Goal: Task Accomplishment & Management: Use online tool/utility

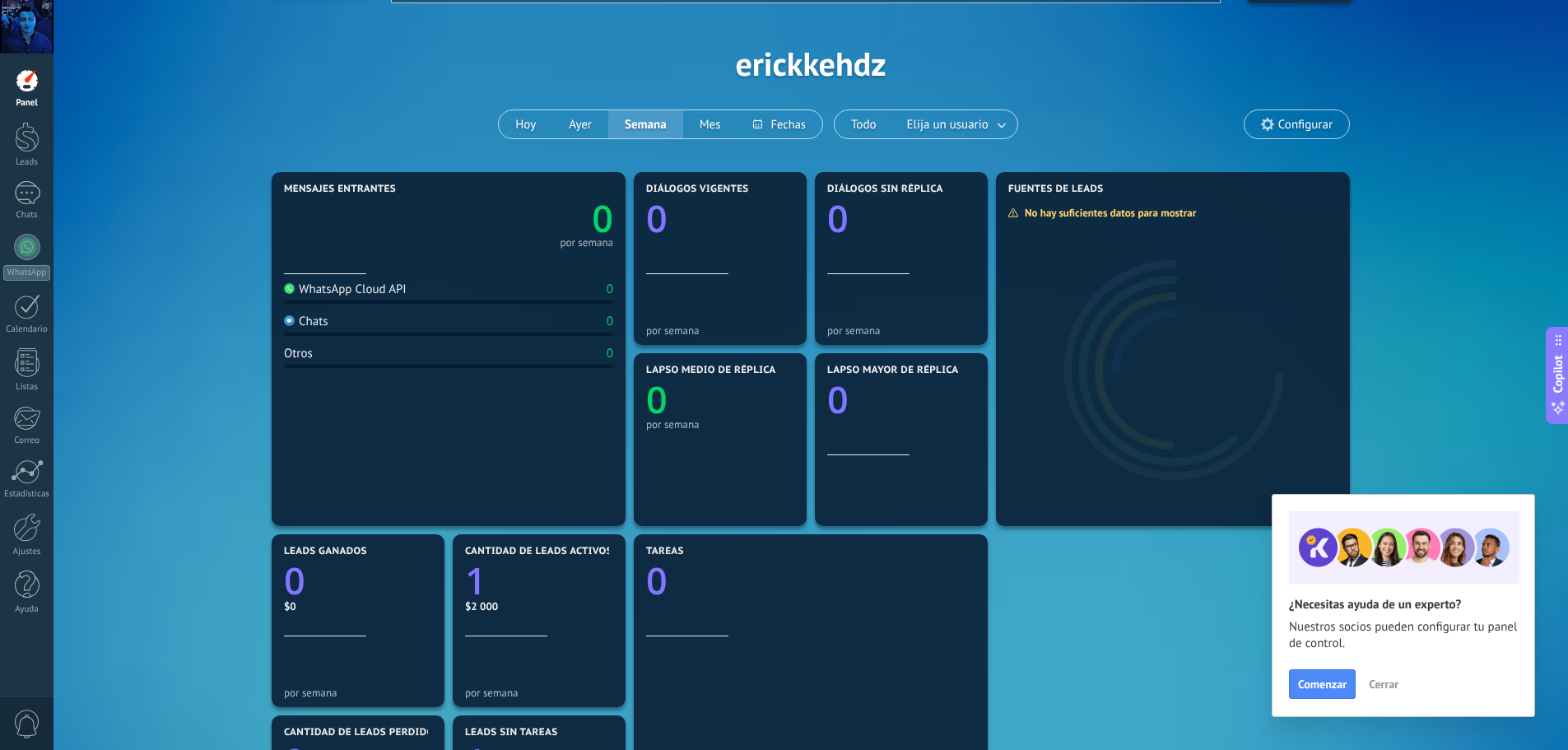
scroll to position [82, 0]
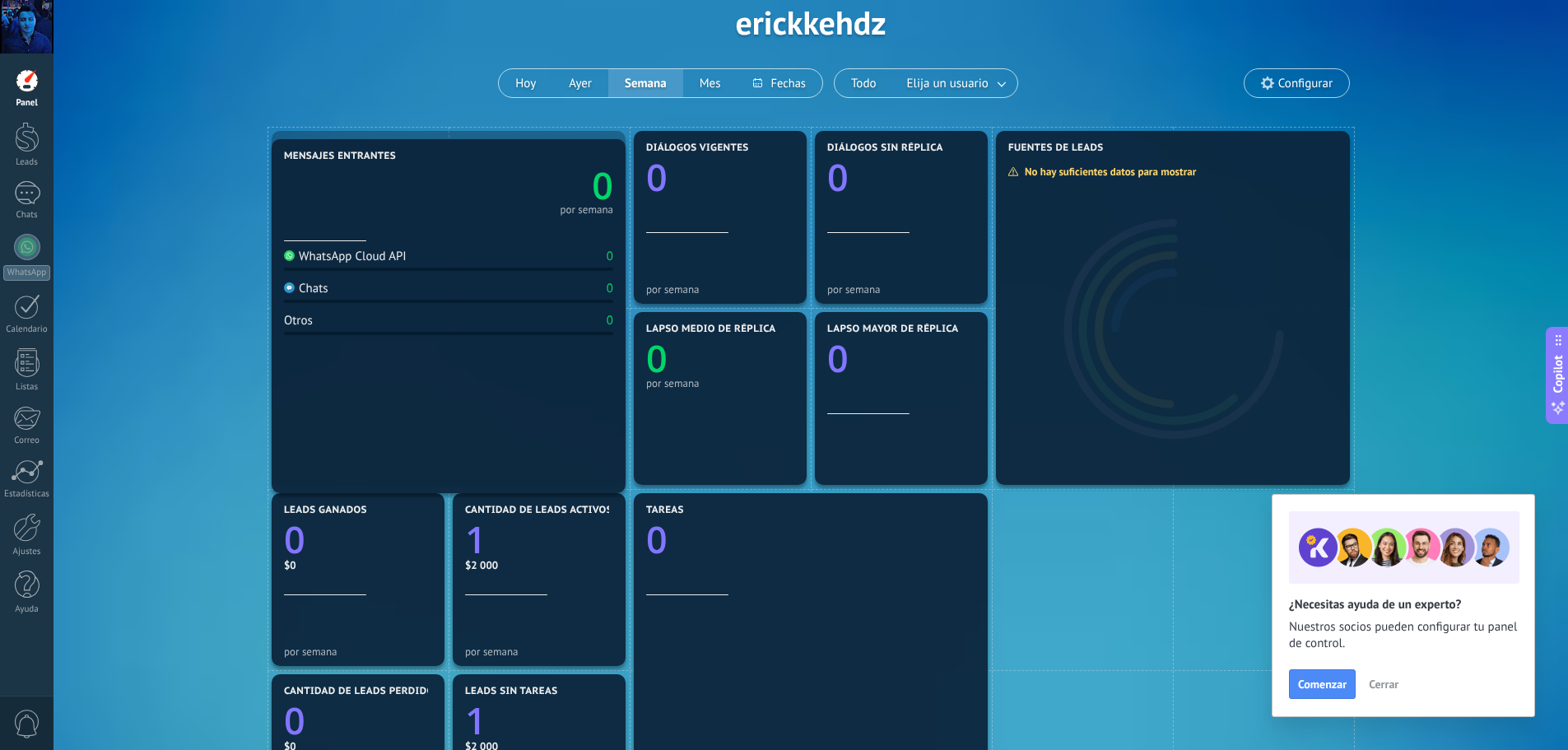
drag, startPoint x: 554, startPoint y: 359, endPoint x: 539, endPoint y: 343, distance: 21.9
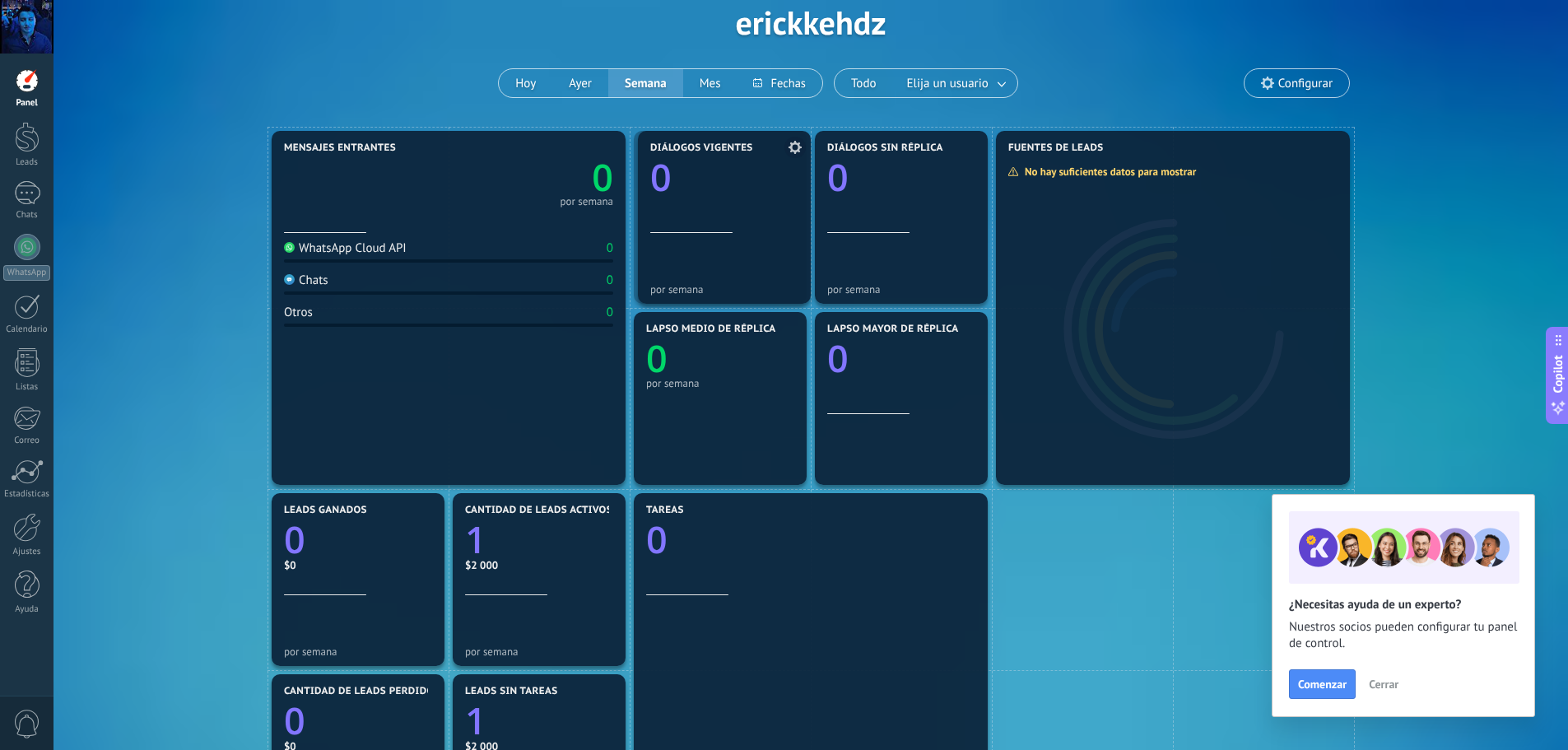
drag, startPoint x: 693, startPoint y: 259, endPoint x: 697, endPoint y: 248, distance: 11.7
click at [9, 213] on div "Chats" at bounding box center [27, 215] width 47 height 10
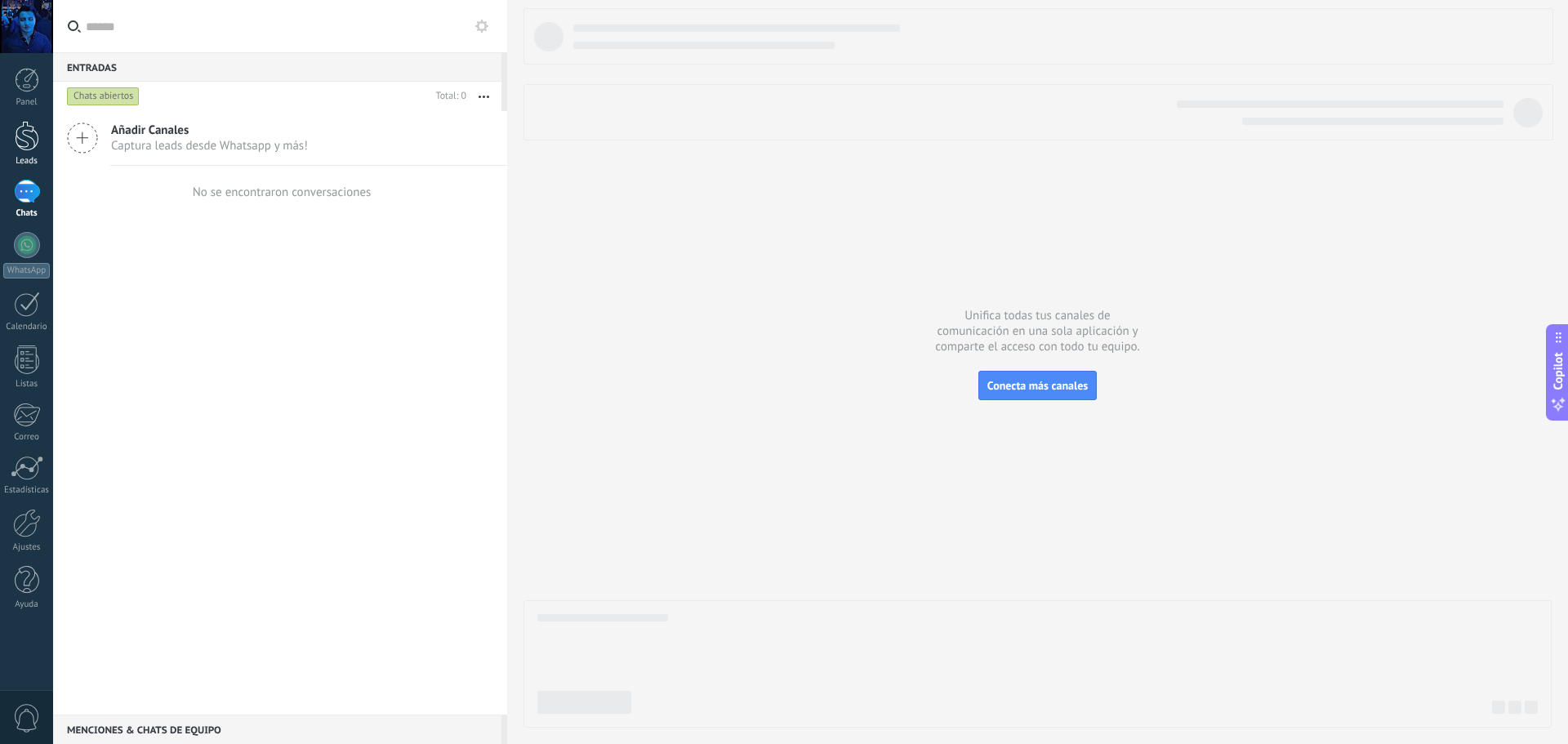
click at [31, 142] on div at bounding box center [27, 135] width 25 height 30
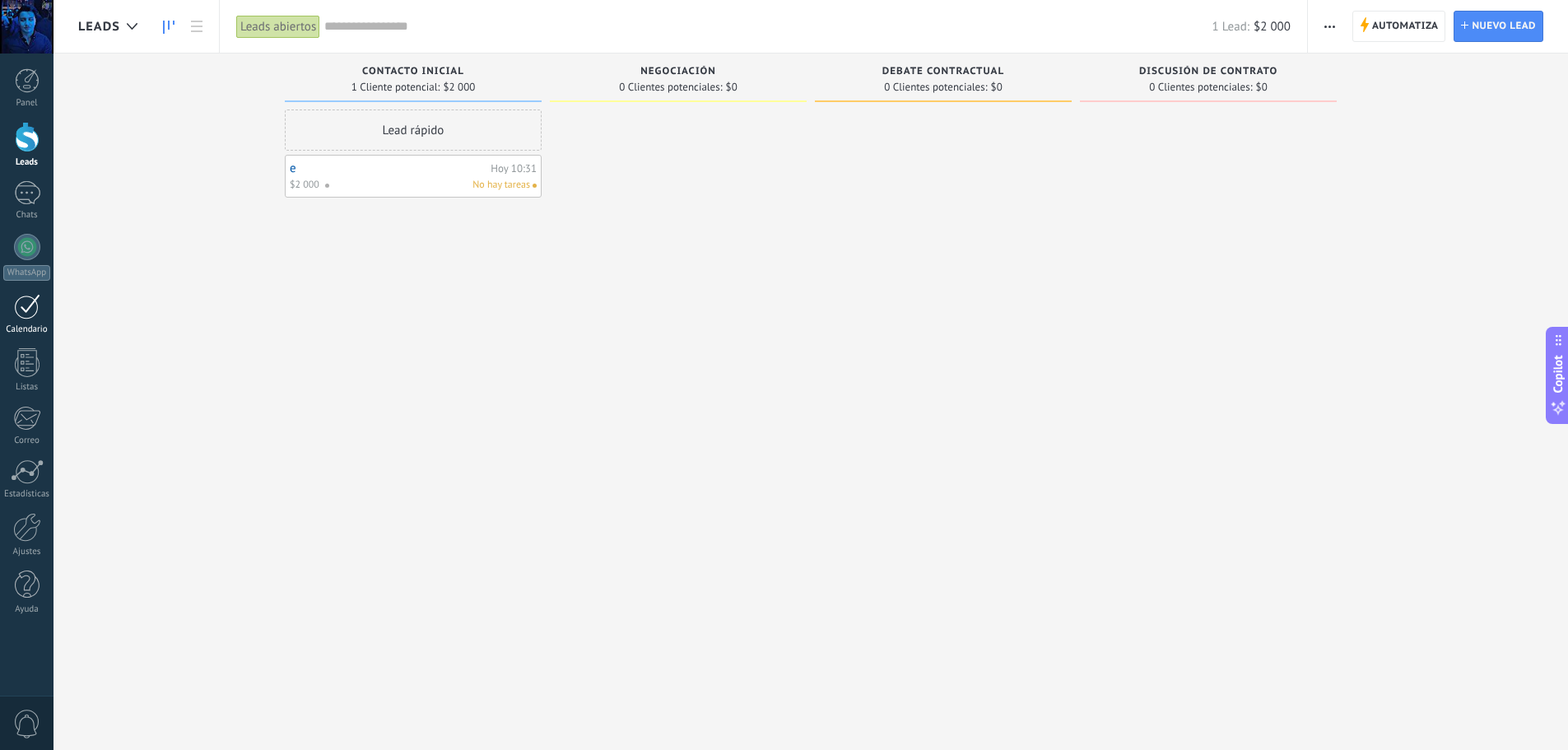
click at [35, 310] on div at bounding box center [27, 307] width 27 height 26
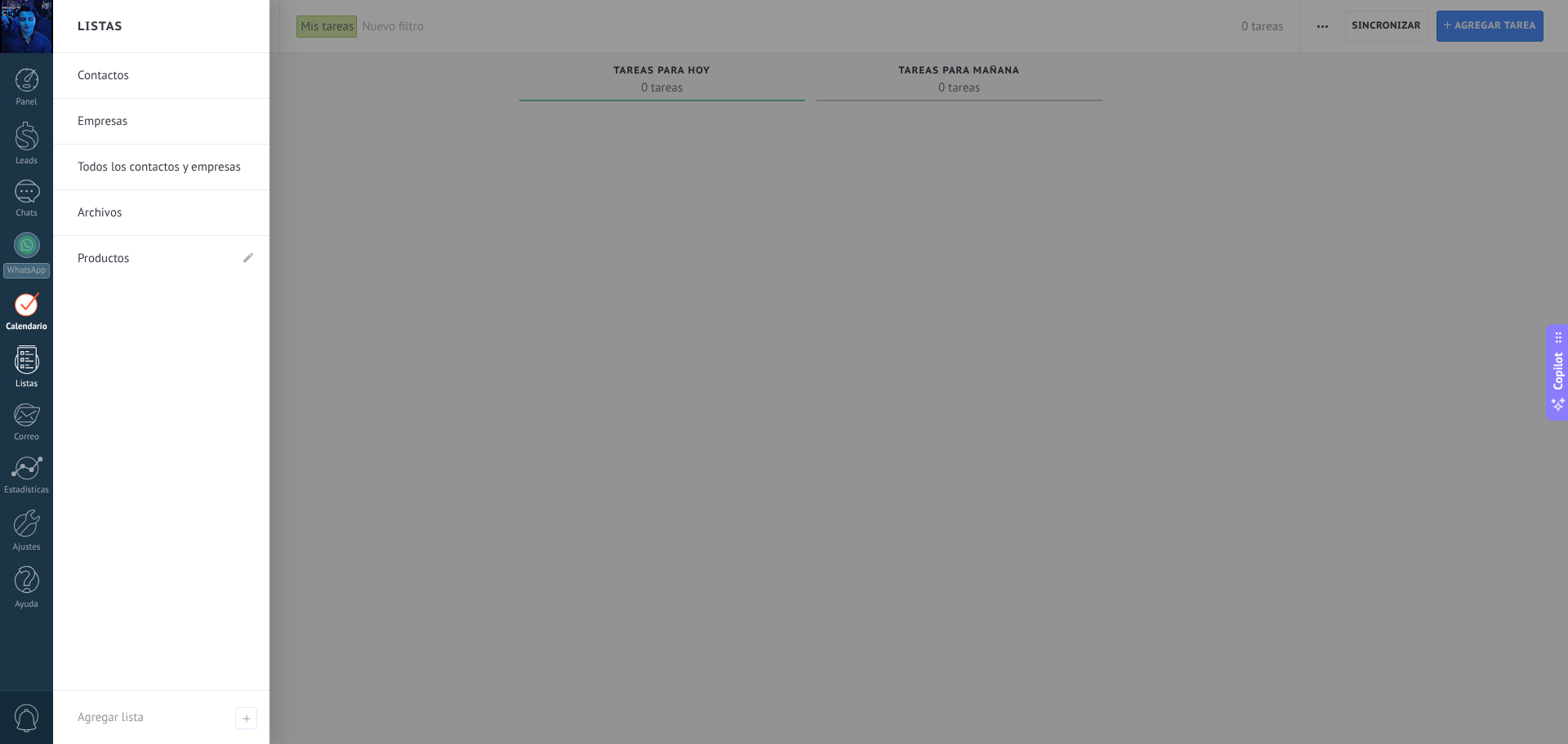
click at [25, 360] on div at bounding box center [27, 360] width 25 height 28
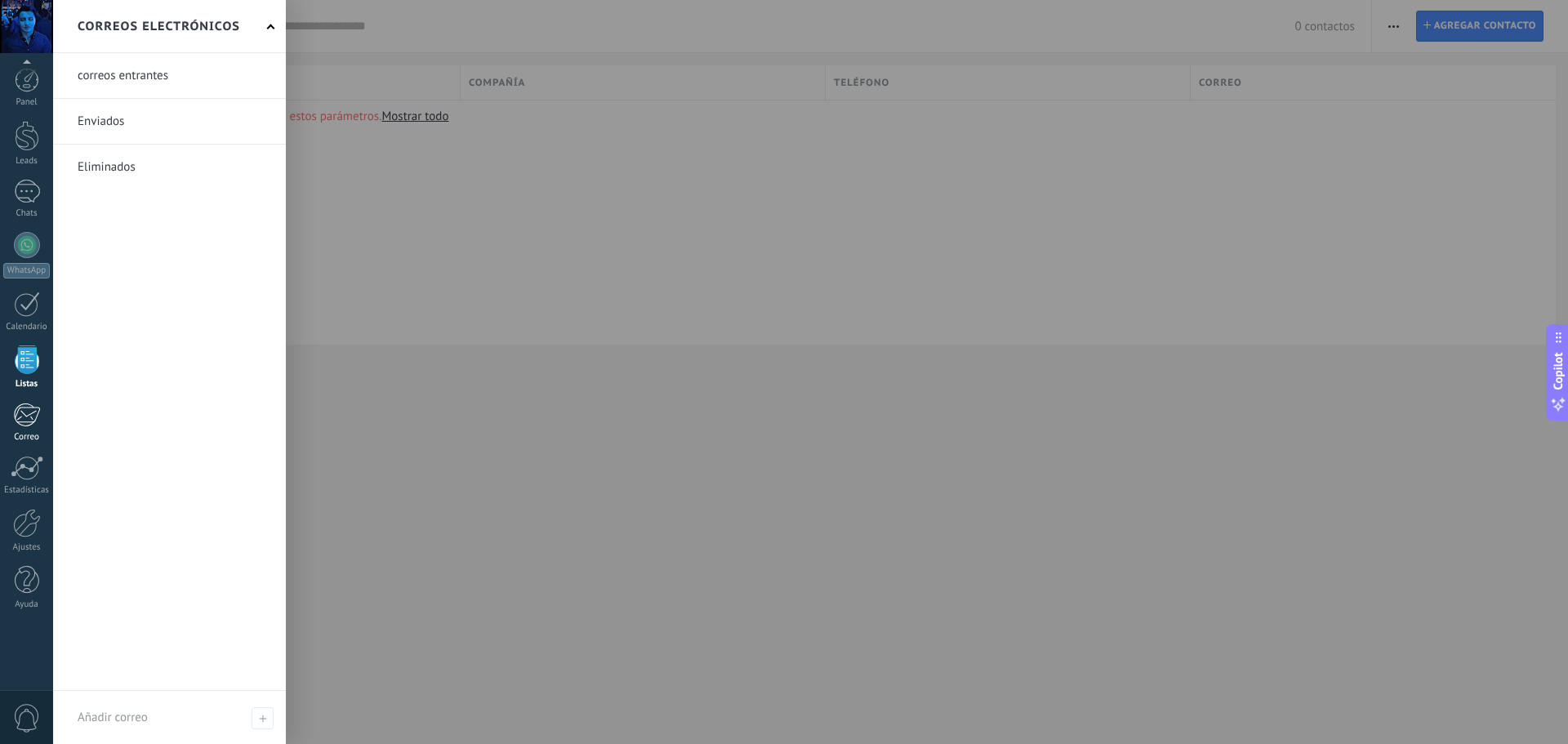
click at [31, 427] on link "Correo" at bounding box center [27, 422] width 53 height 40
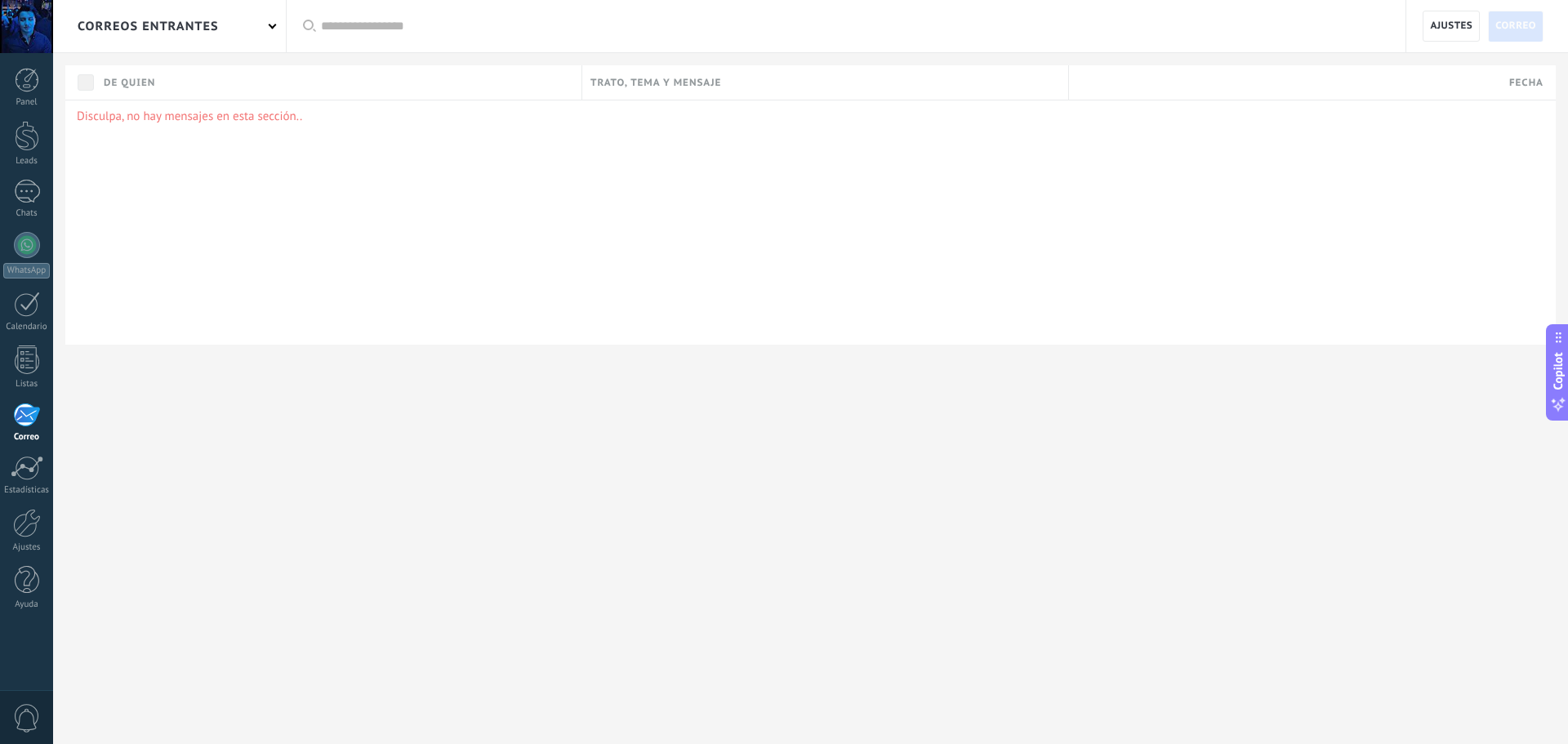
click at [248, 20] on div "correos entrantes" at bounding box center [169, 26] width 233 height 52
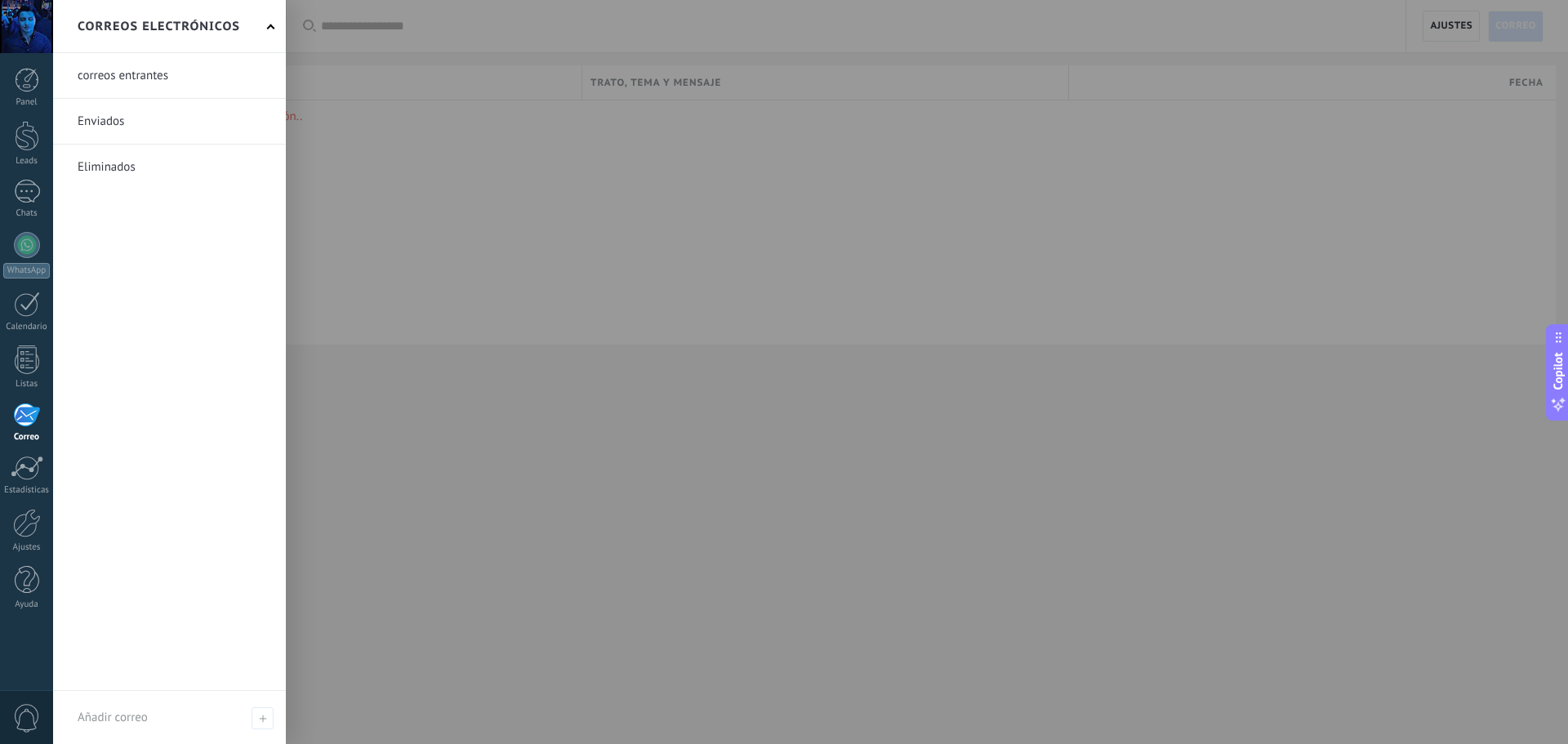
click at [401, 461] on div at bounding box center [837, 372] width 1568 height 744
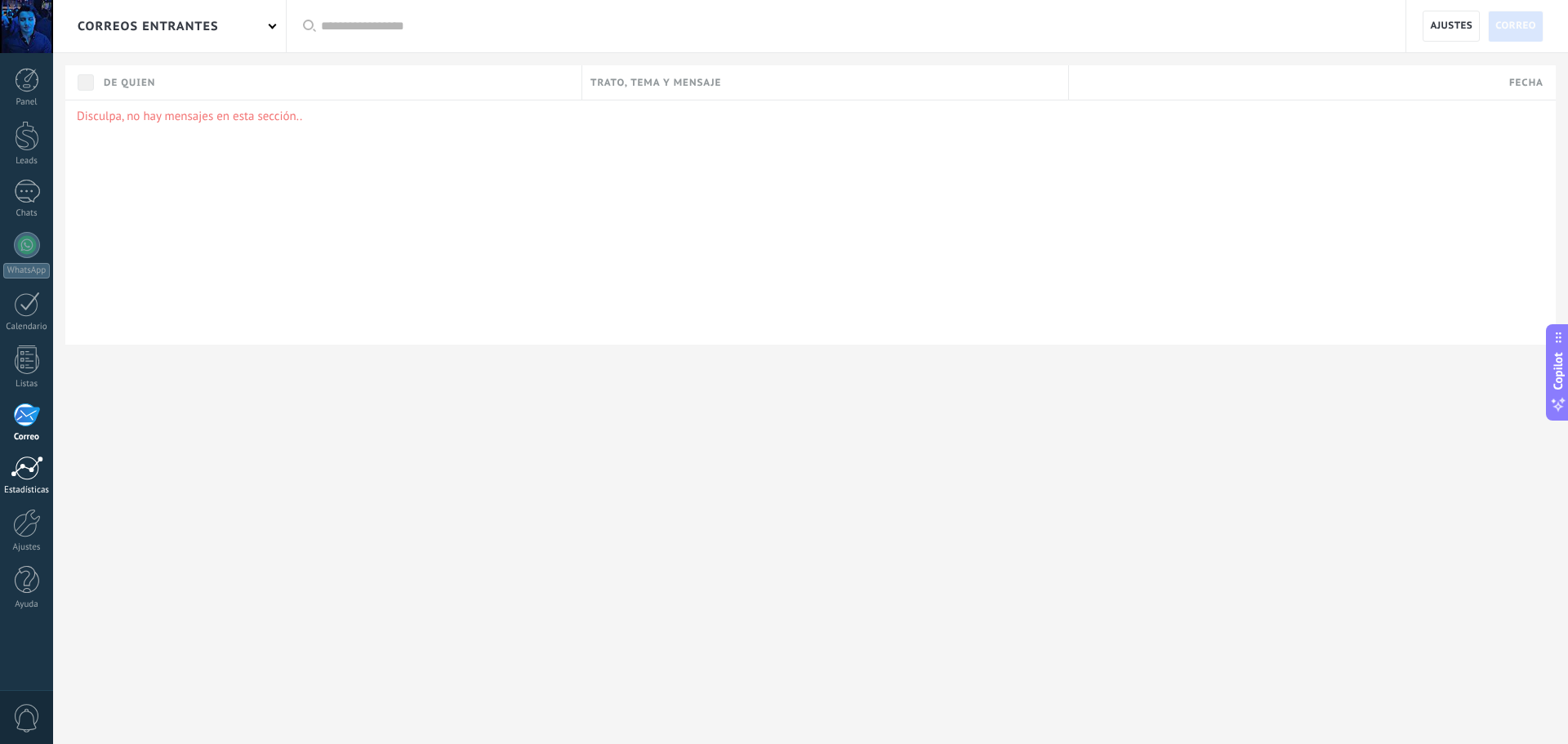
click at [33, 479] on div at bounding box center [27, 467] width 33 height 25
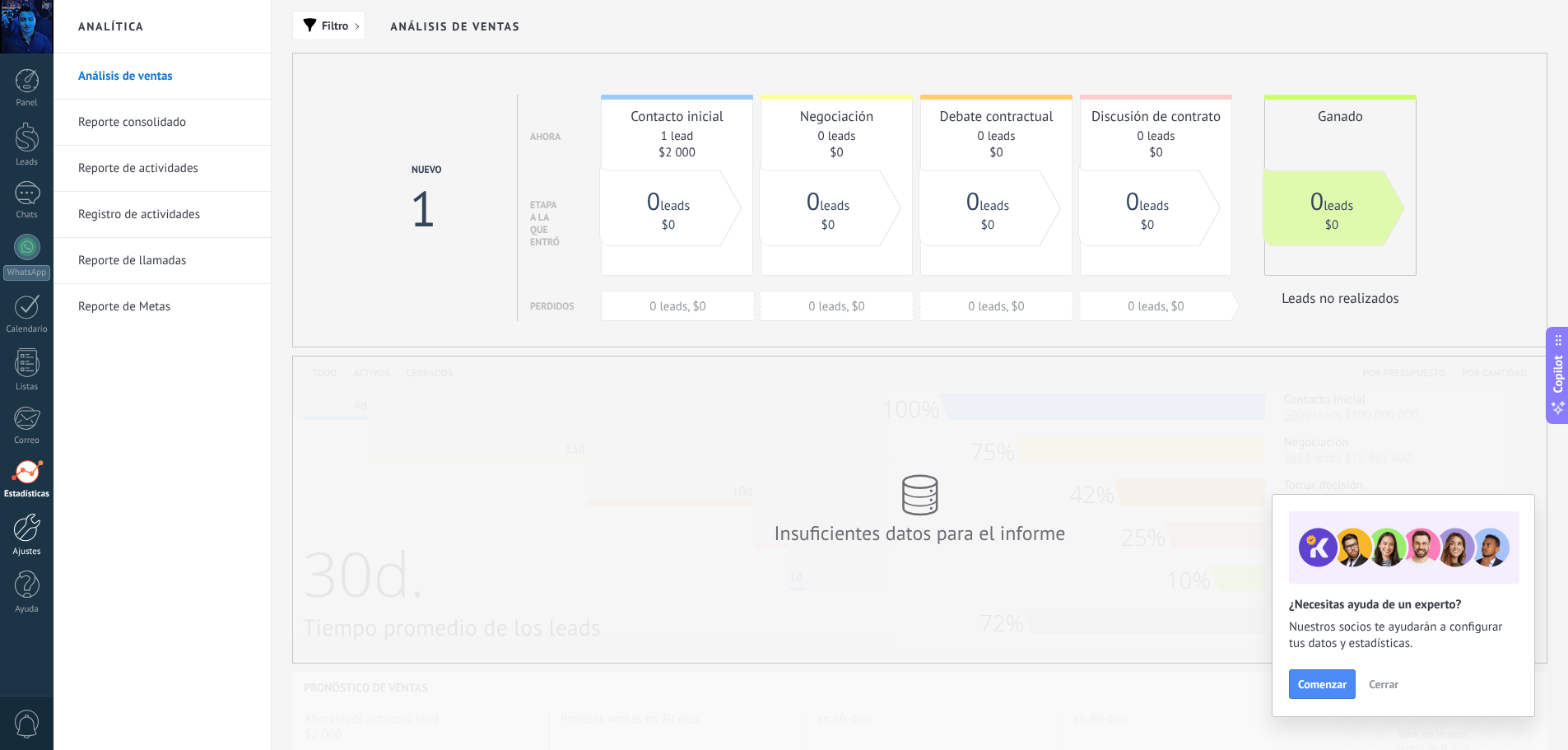
click at [28, 531] on div at bounding box center [27, 526] width 28 height 28
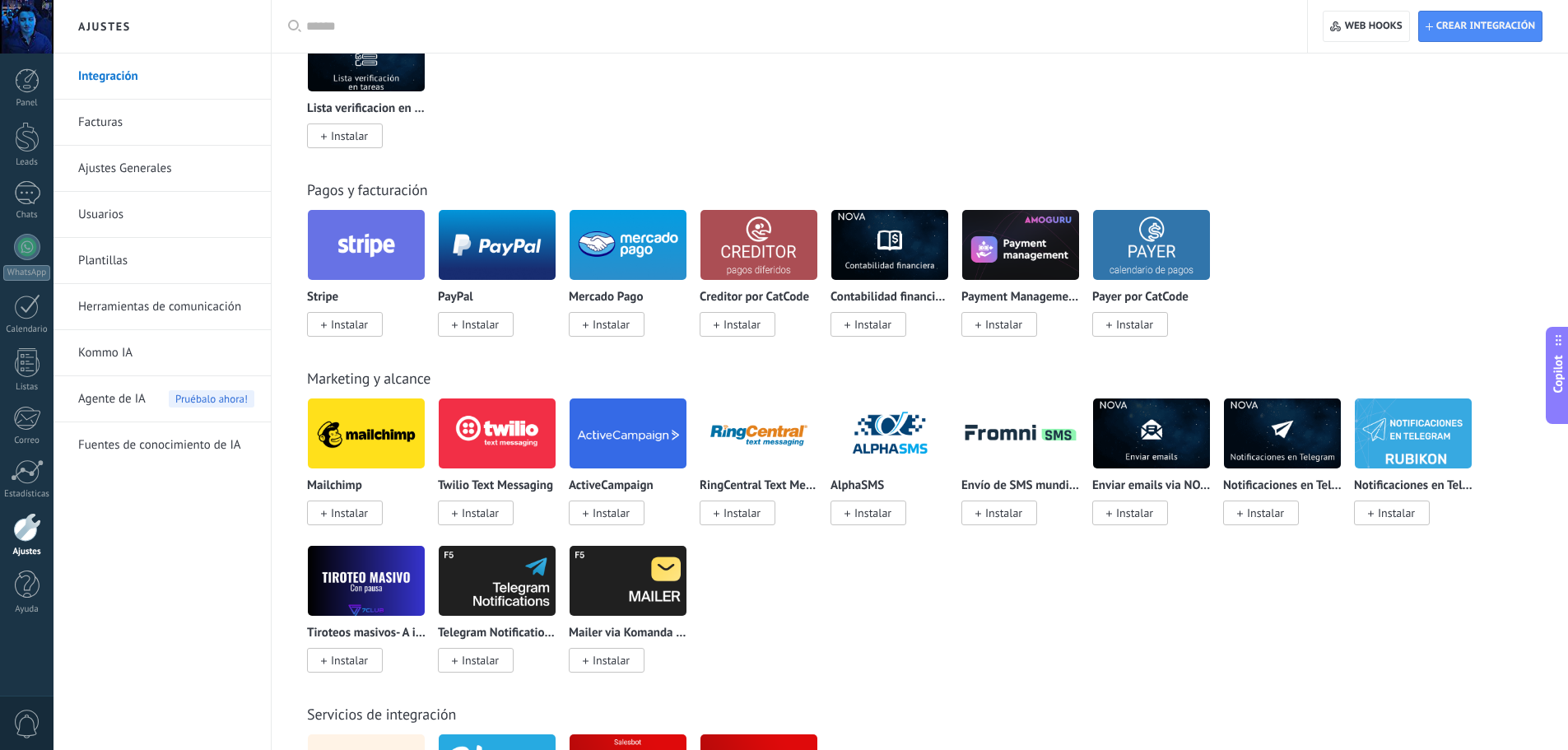
scroll to position [1976, 0]
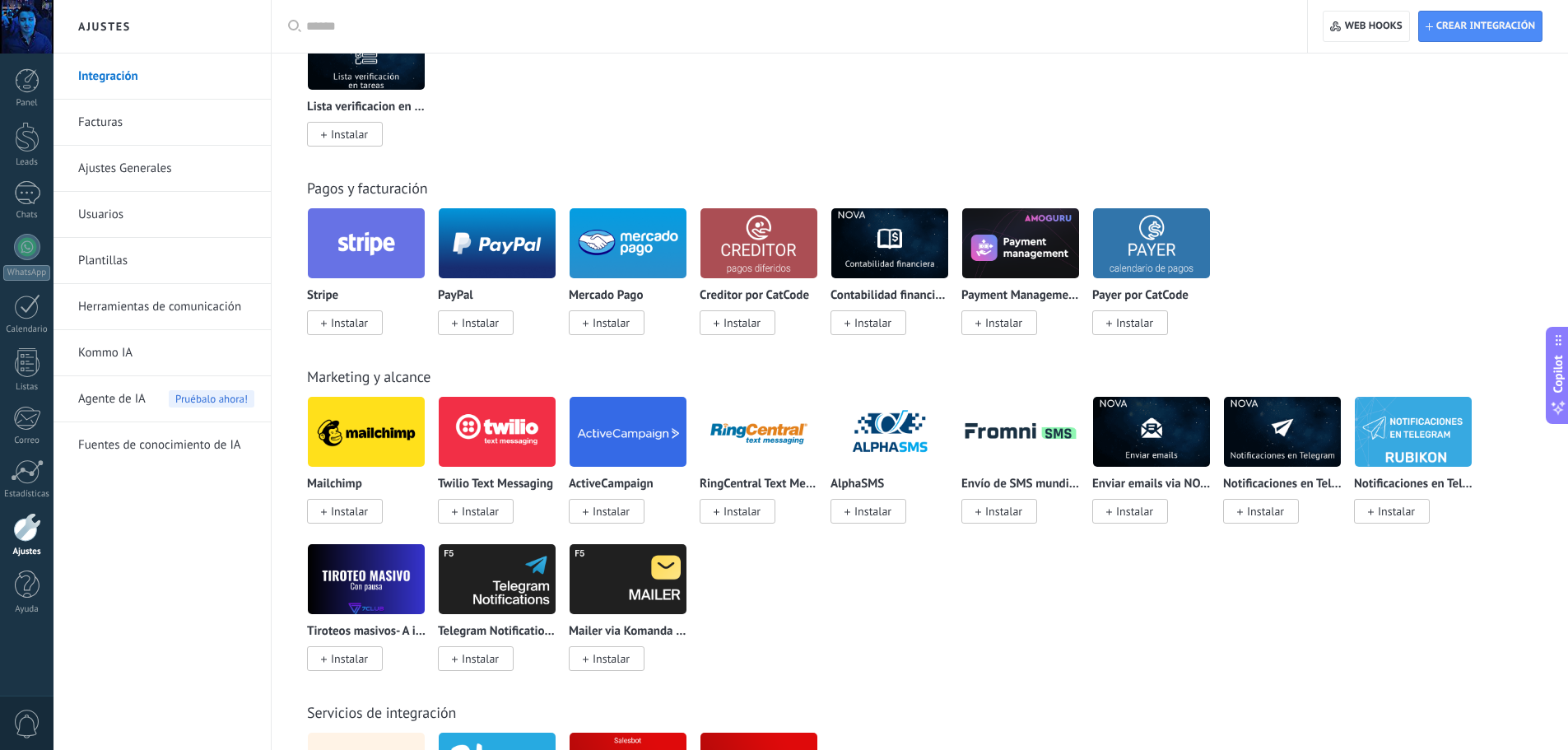
click at [140, 170] on link "Ajustes Generales" at bounding box center [167, 168] width 176 height 46
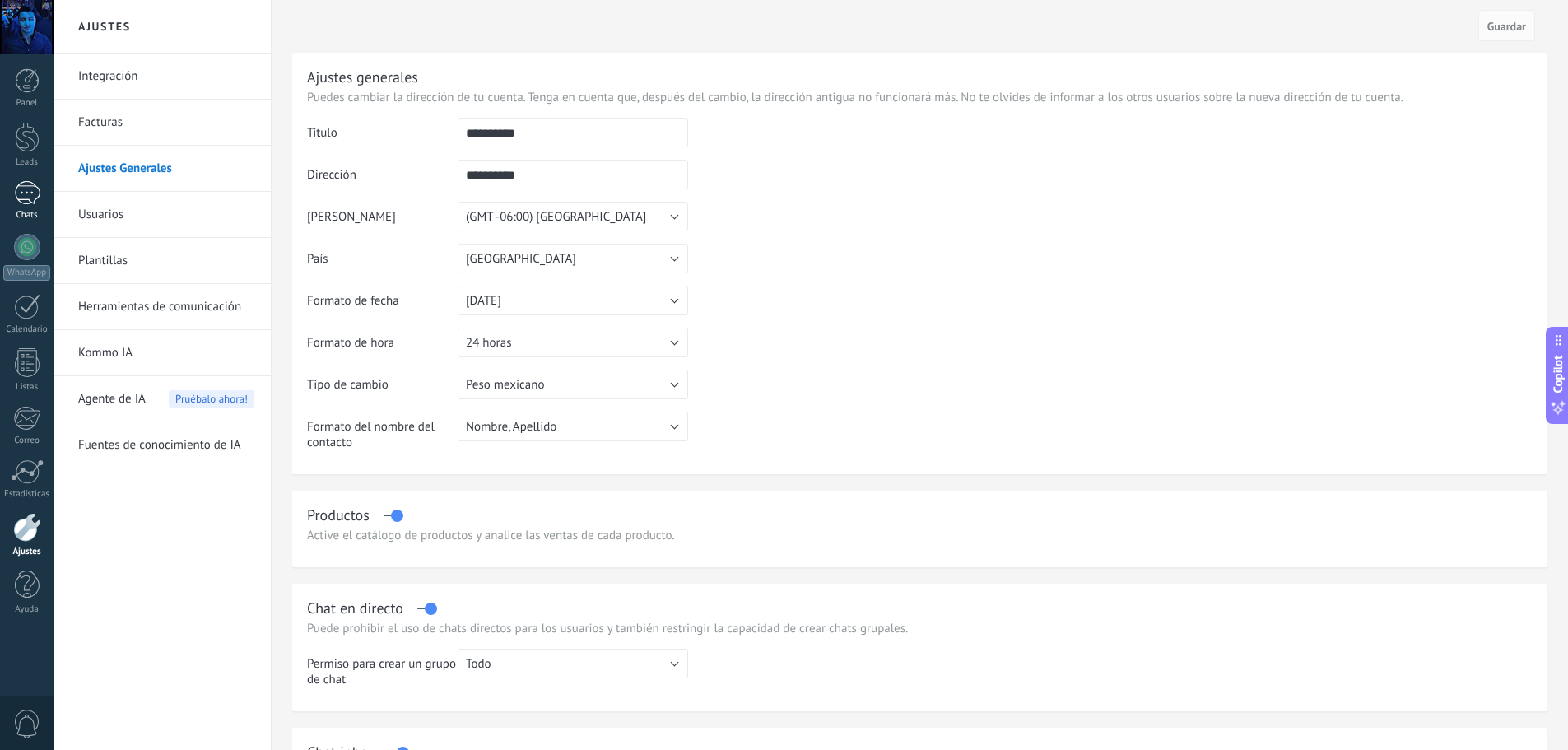
click at [21, 211] on div "Chats" at bounding box center [27, 215] width 47 height 10
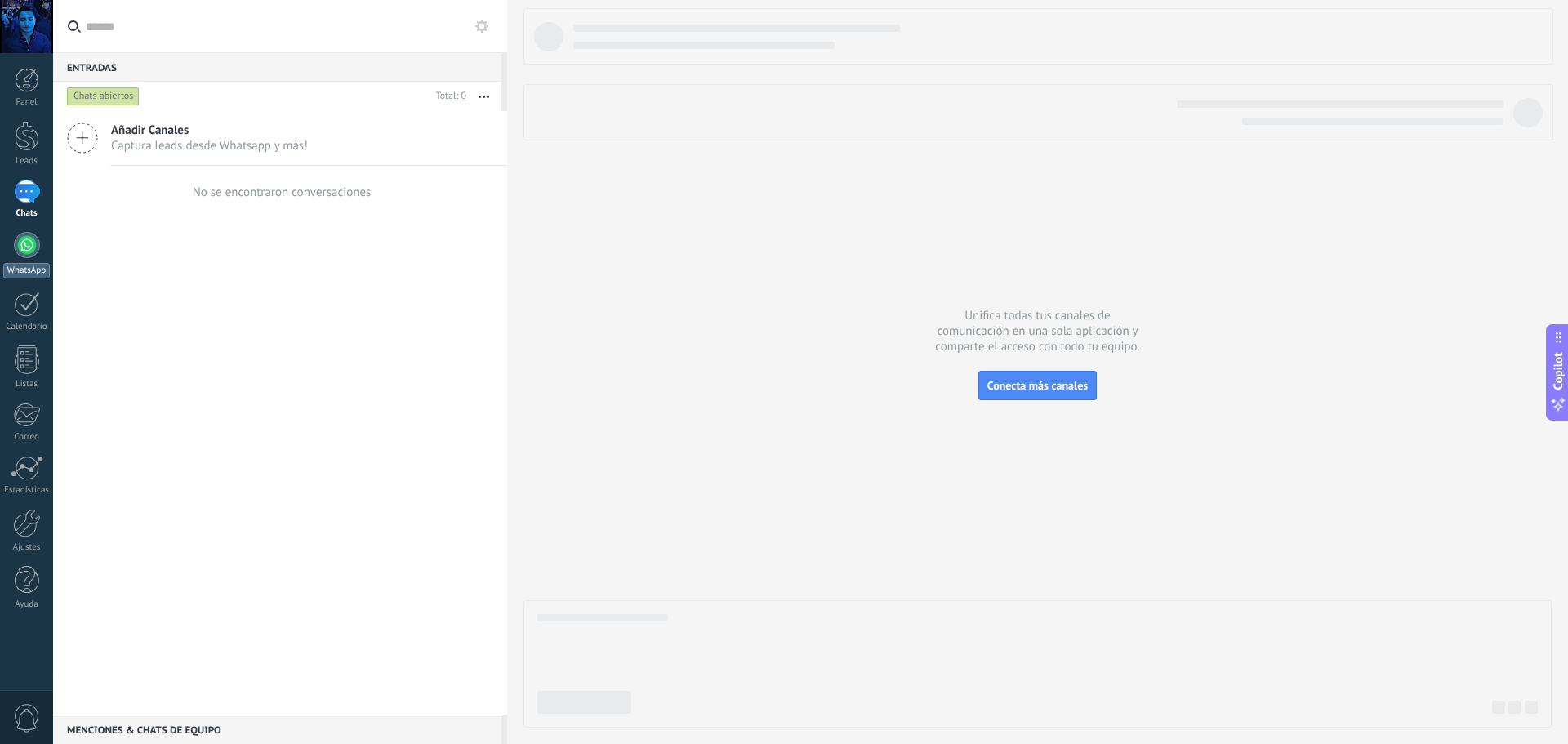
click at [16, 239] on div at bounding box center [27, 245] width 27 height 27
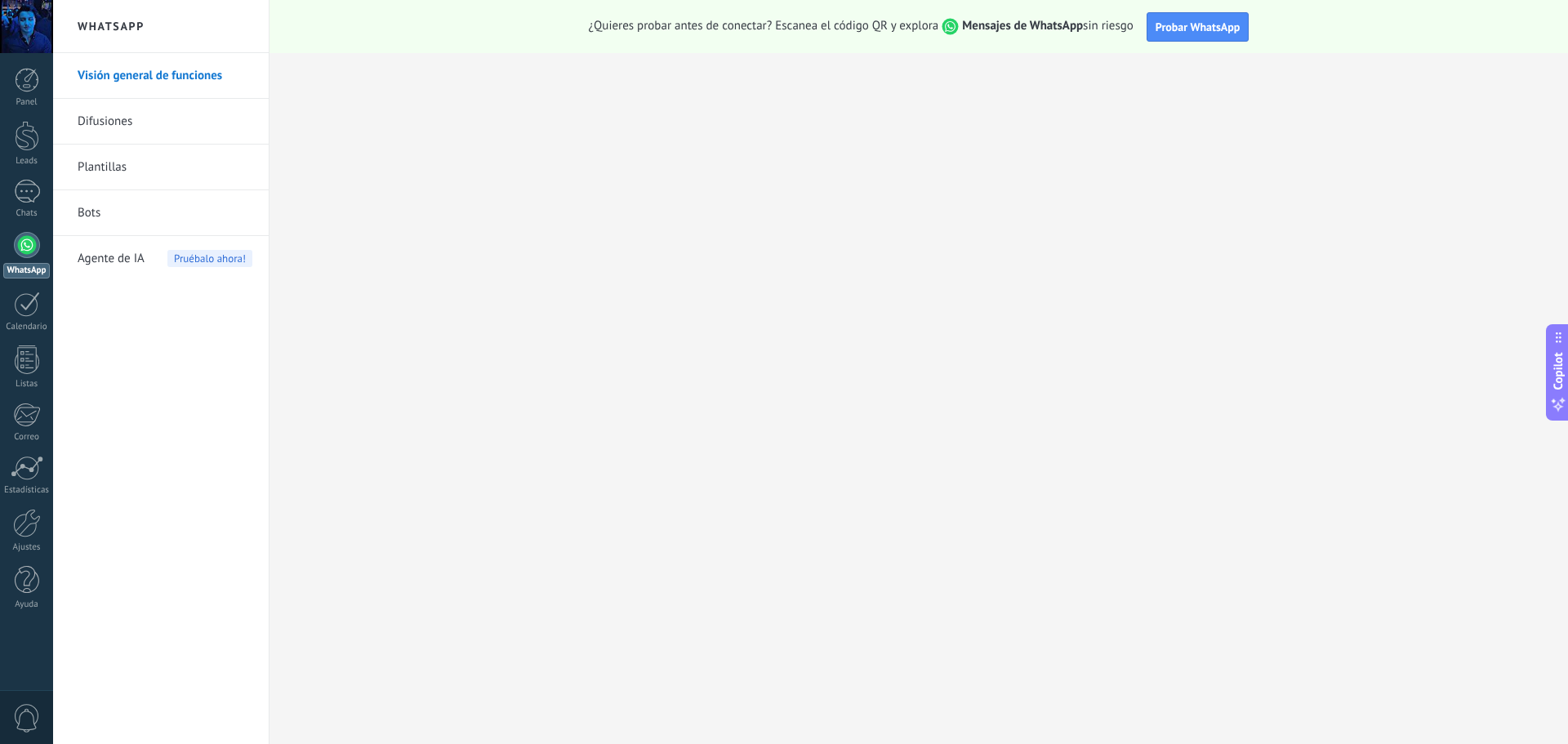
click at [157, 207] on link "Bots" at bounding box center [165, 212] width 175 height 45
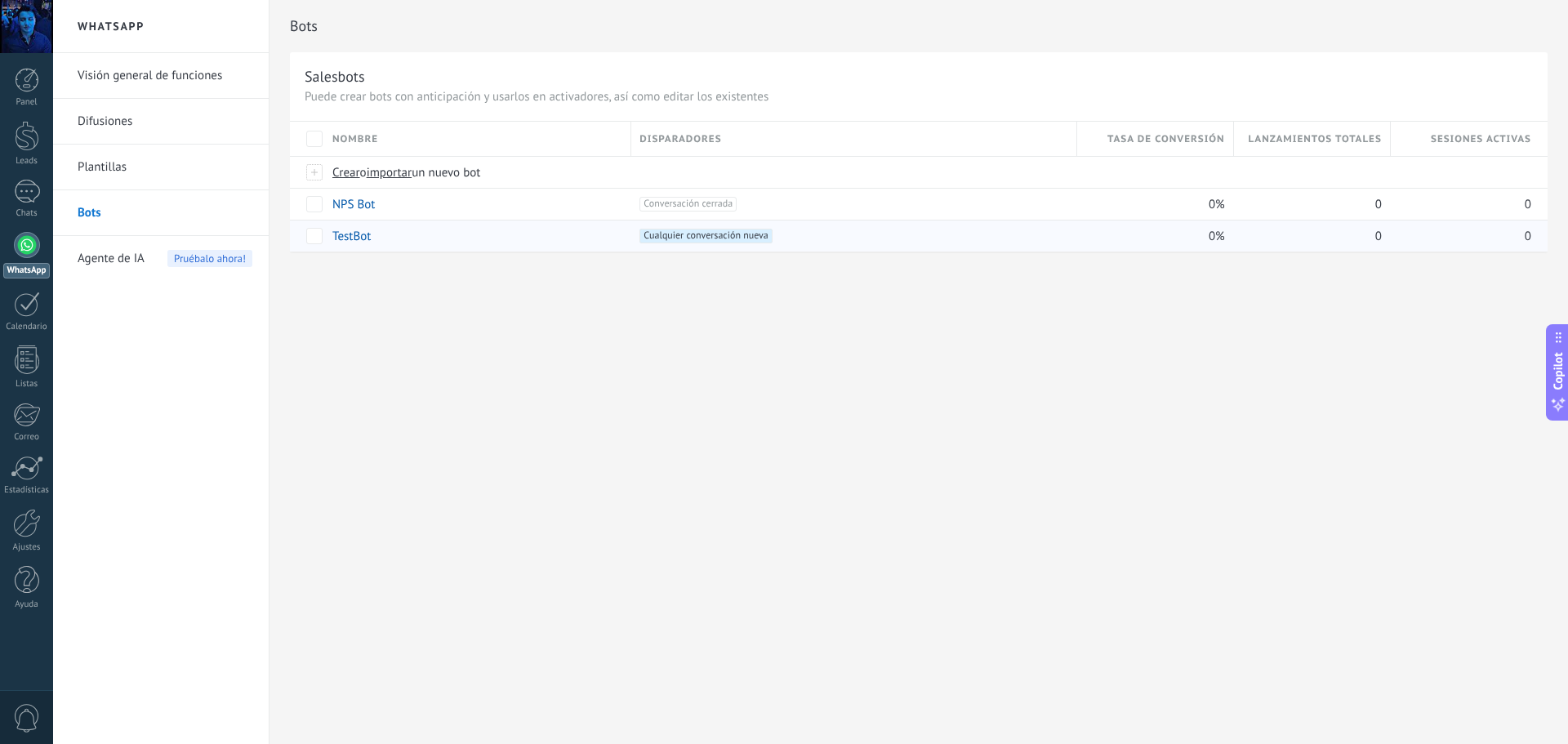
click at [346, 241] on link "TestBot" at bounding box center [351, 236] width 39 height 15
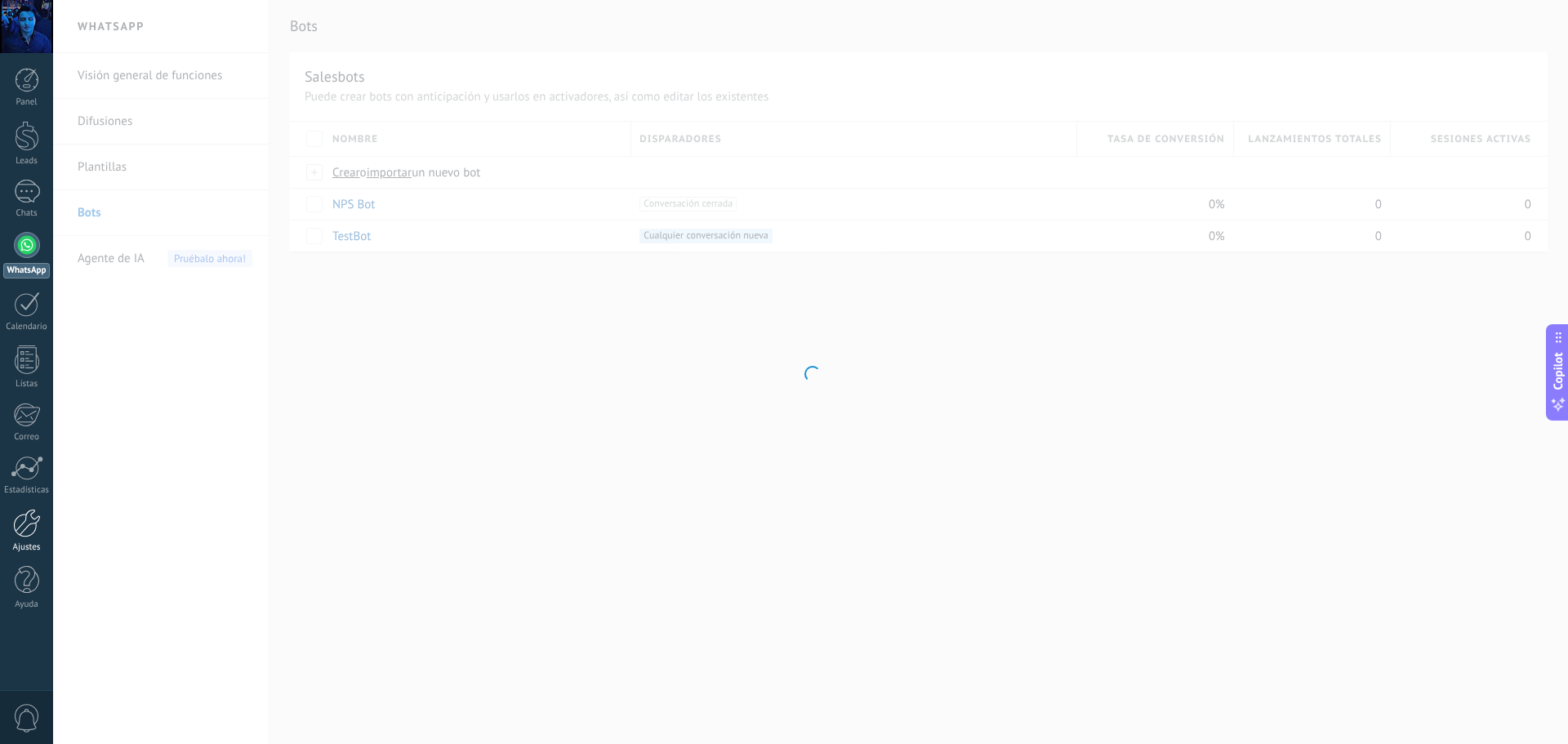
click at [19, 539] on link "Ajustes" at bounding box center [27, 531] width 53 height 45
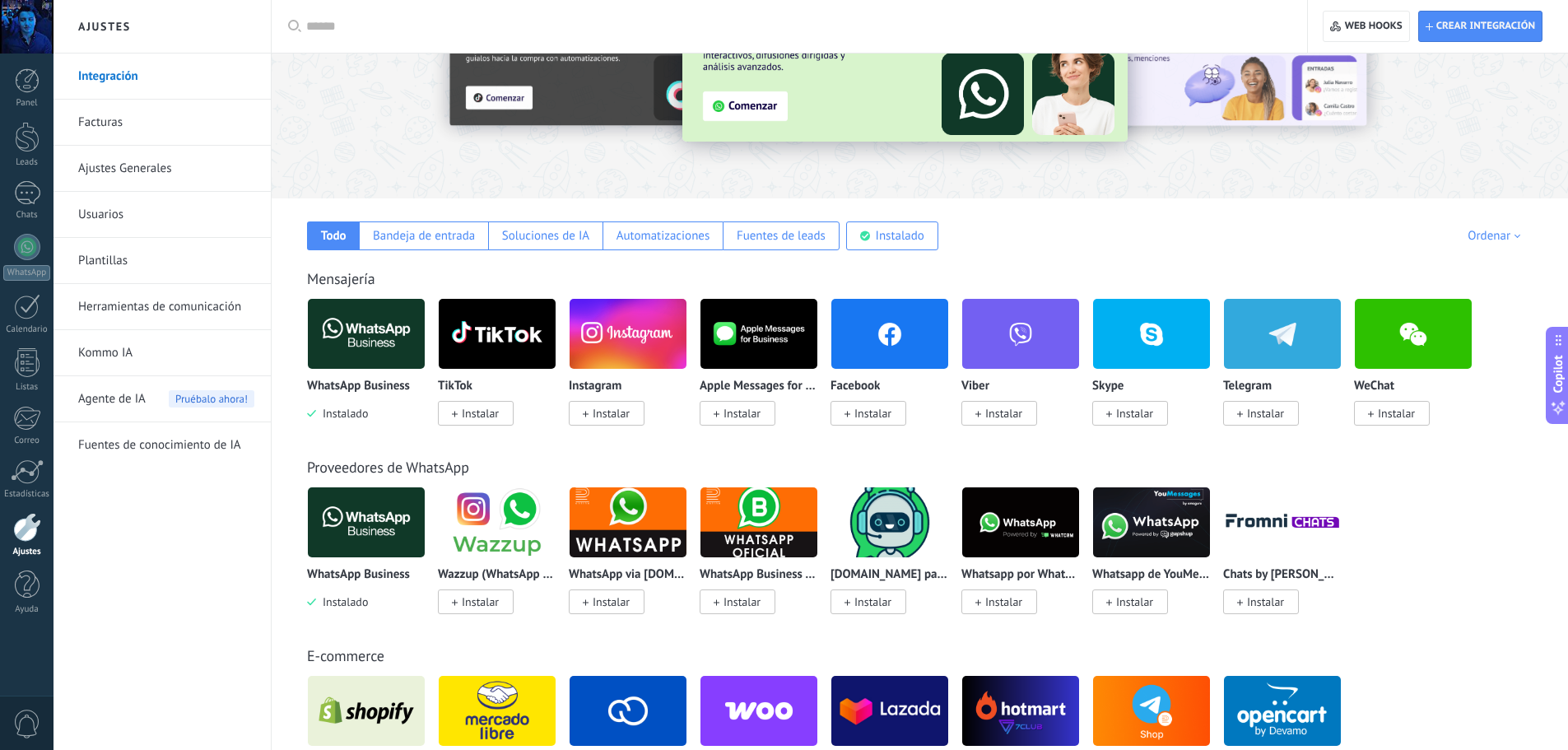
scroll to position [165, 0]
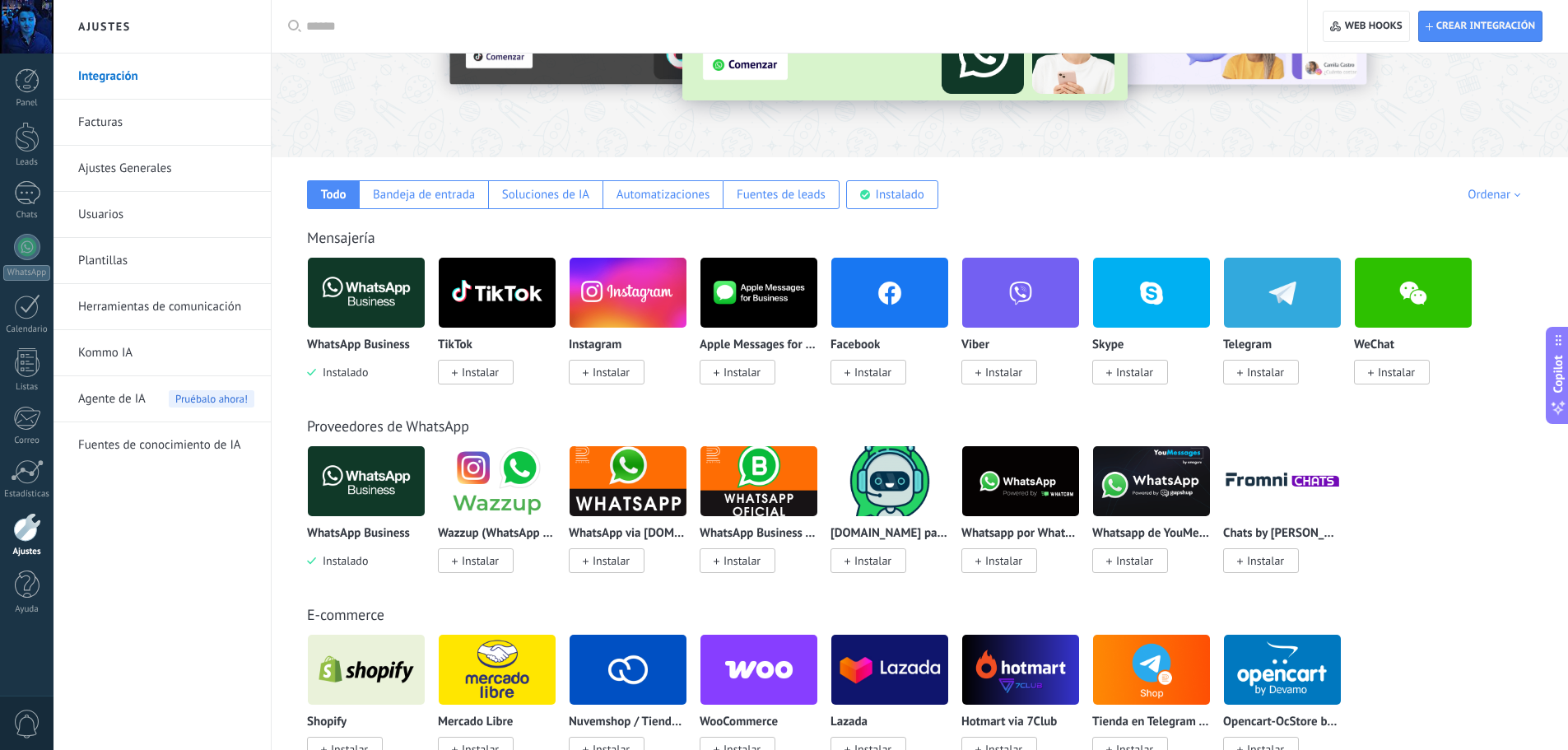
click at [16, 31] on div at bounding box center [27, 27] width 54 height 54
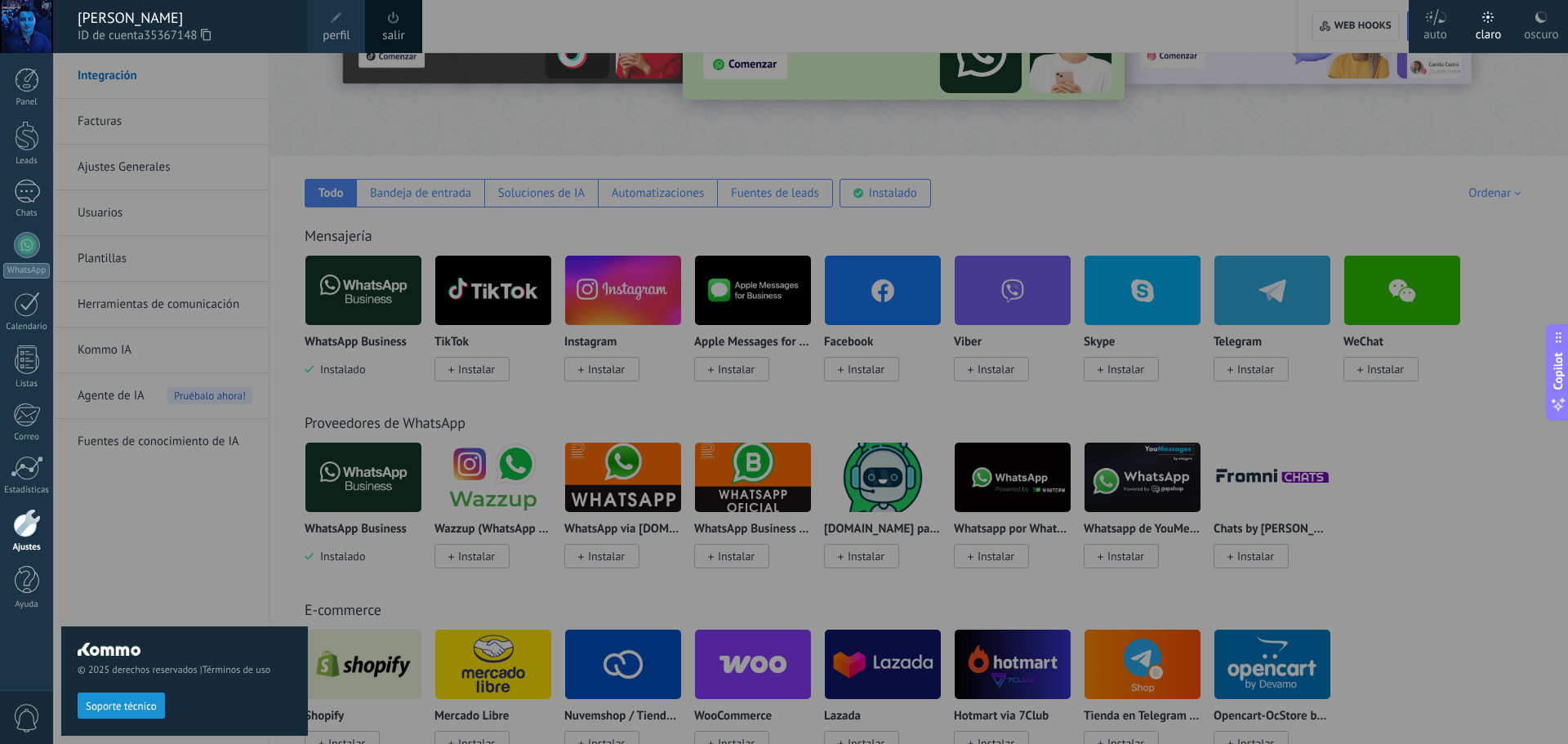
click at [284, 229] on div "© 2025 derechos reservados | Términos de uso Soporte técnico" at bounding box center [185, 398] width 246 height 691
click at [36, 34] on div at bounding box center [27, 27] width 53 height 53
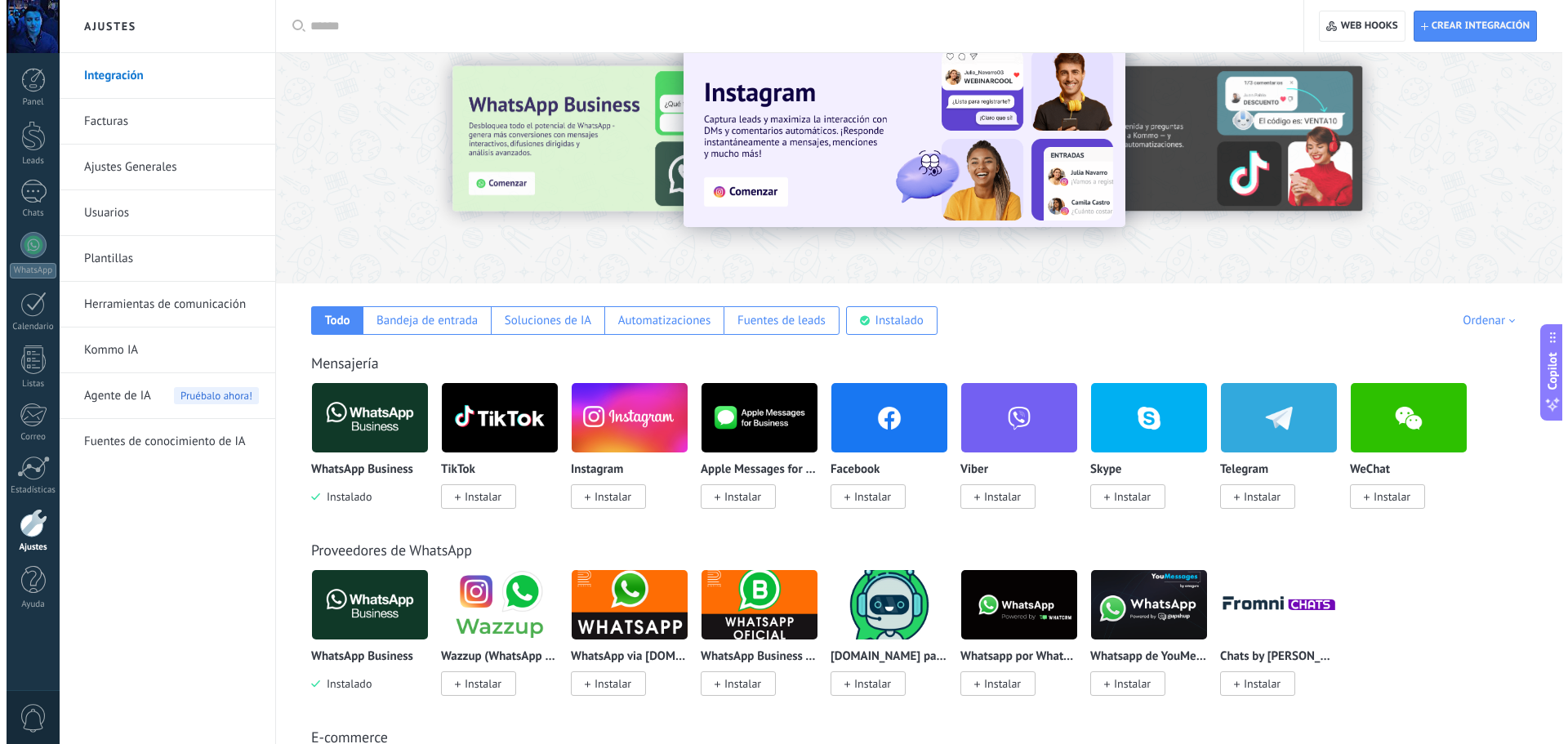
scroll to position [0, 0]
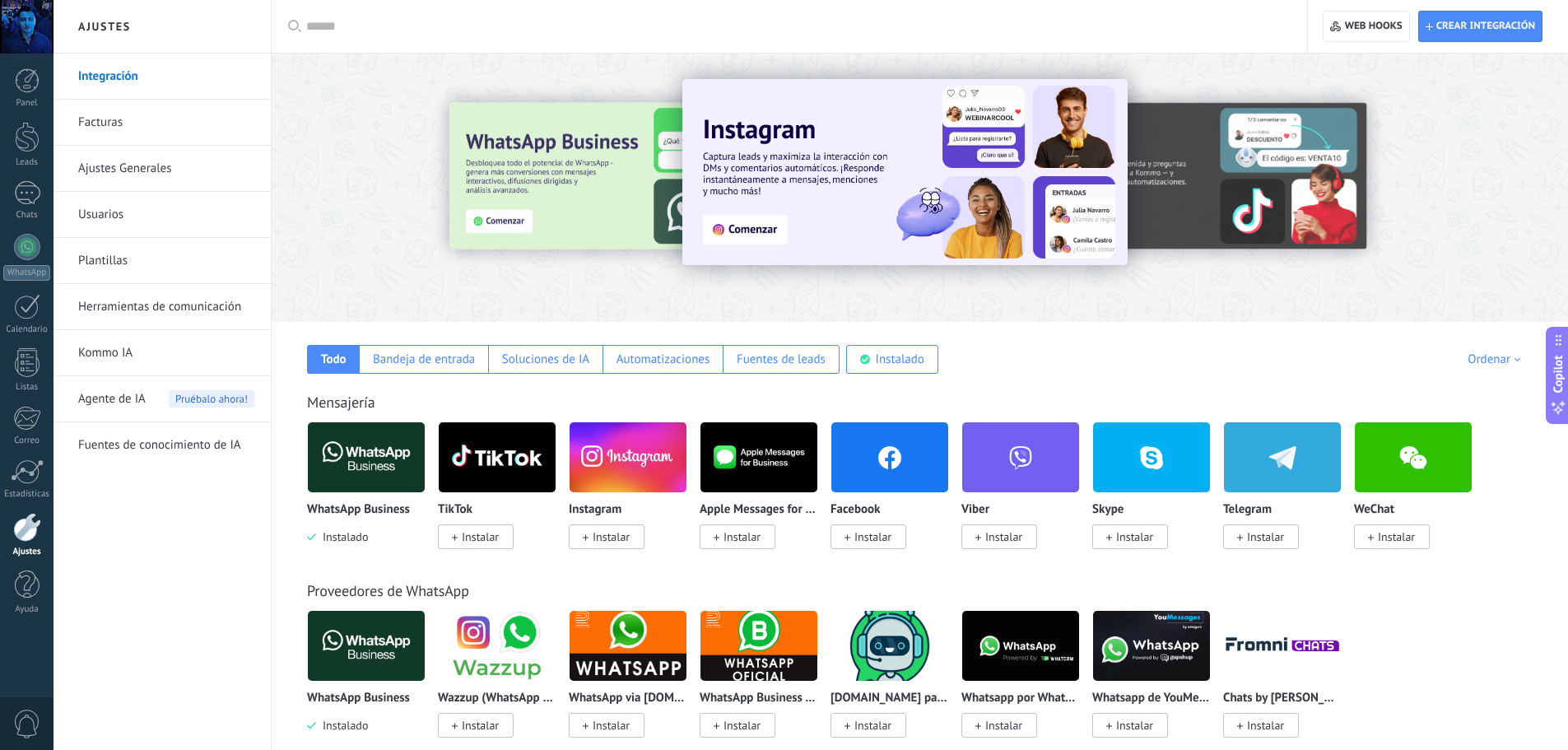
click at [359, 464] on img at bounding box center [366, 457] width 116 height 80
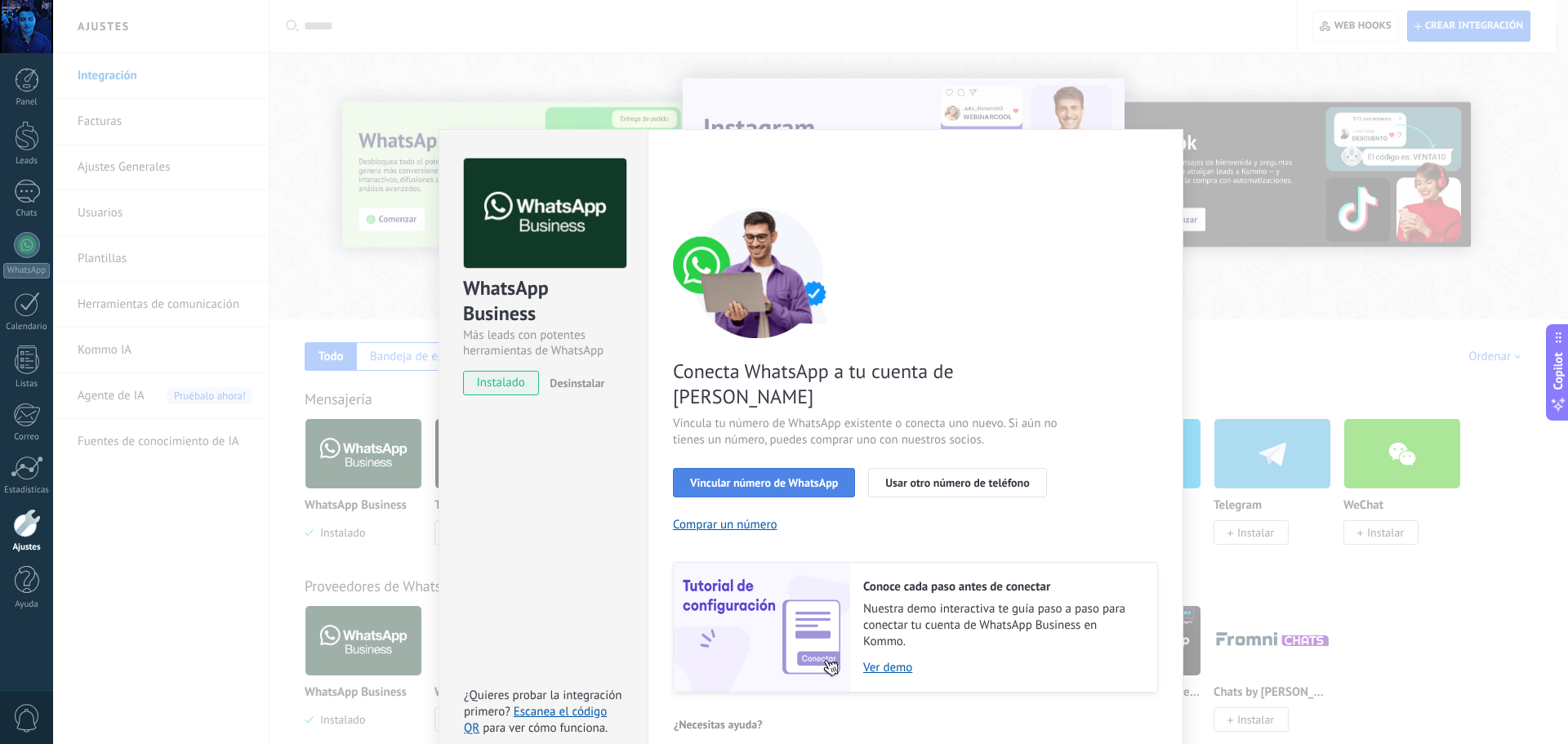
click at [752, 468] on button "Vincular número de WhatsApp" at bounding box center [763, 483] width 182 height 29
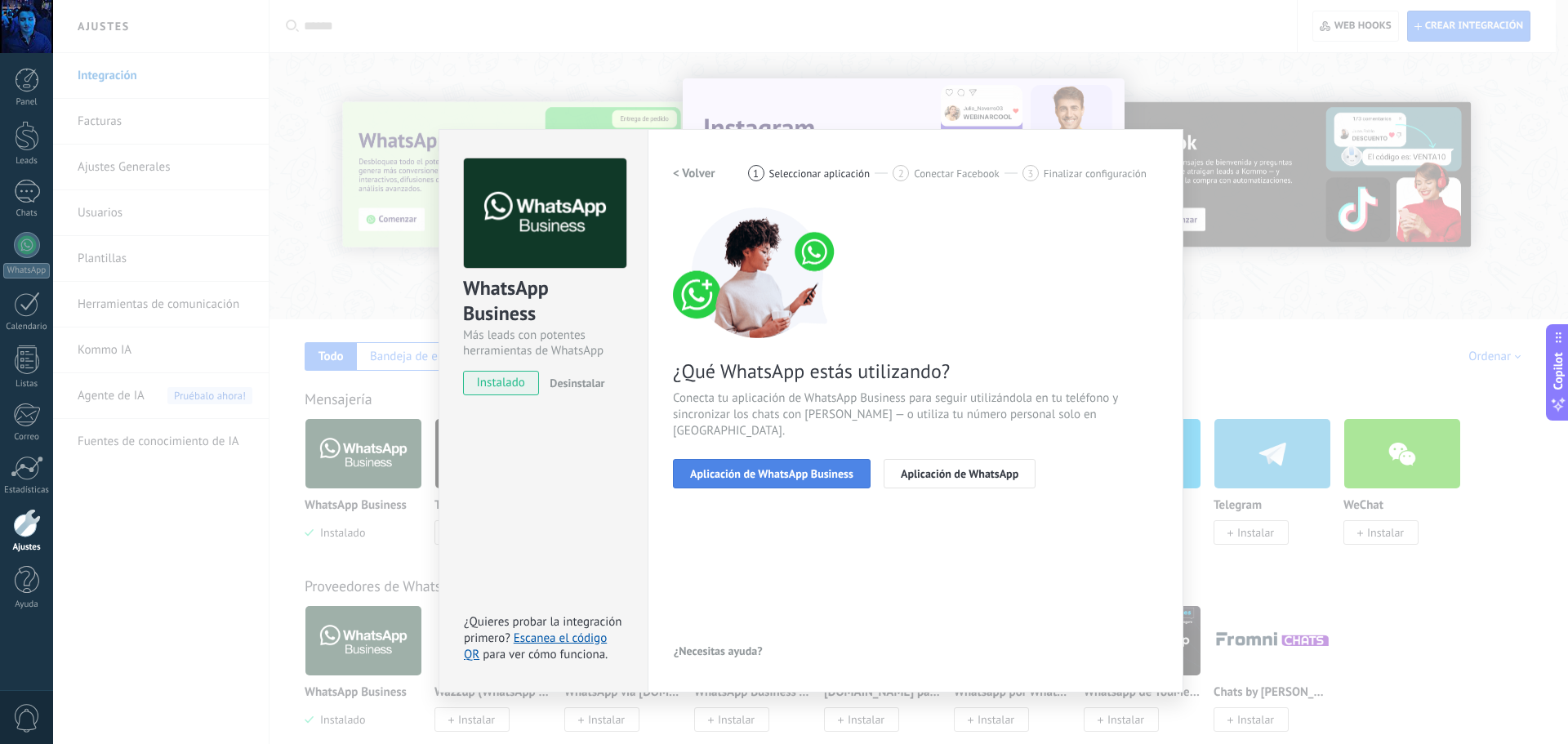
click at [792, 468] on span "Aplicación de WhatsApp Business" at bounding box center [771, 473] width 163 height 11
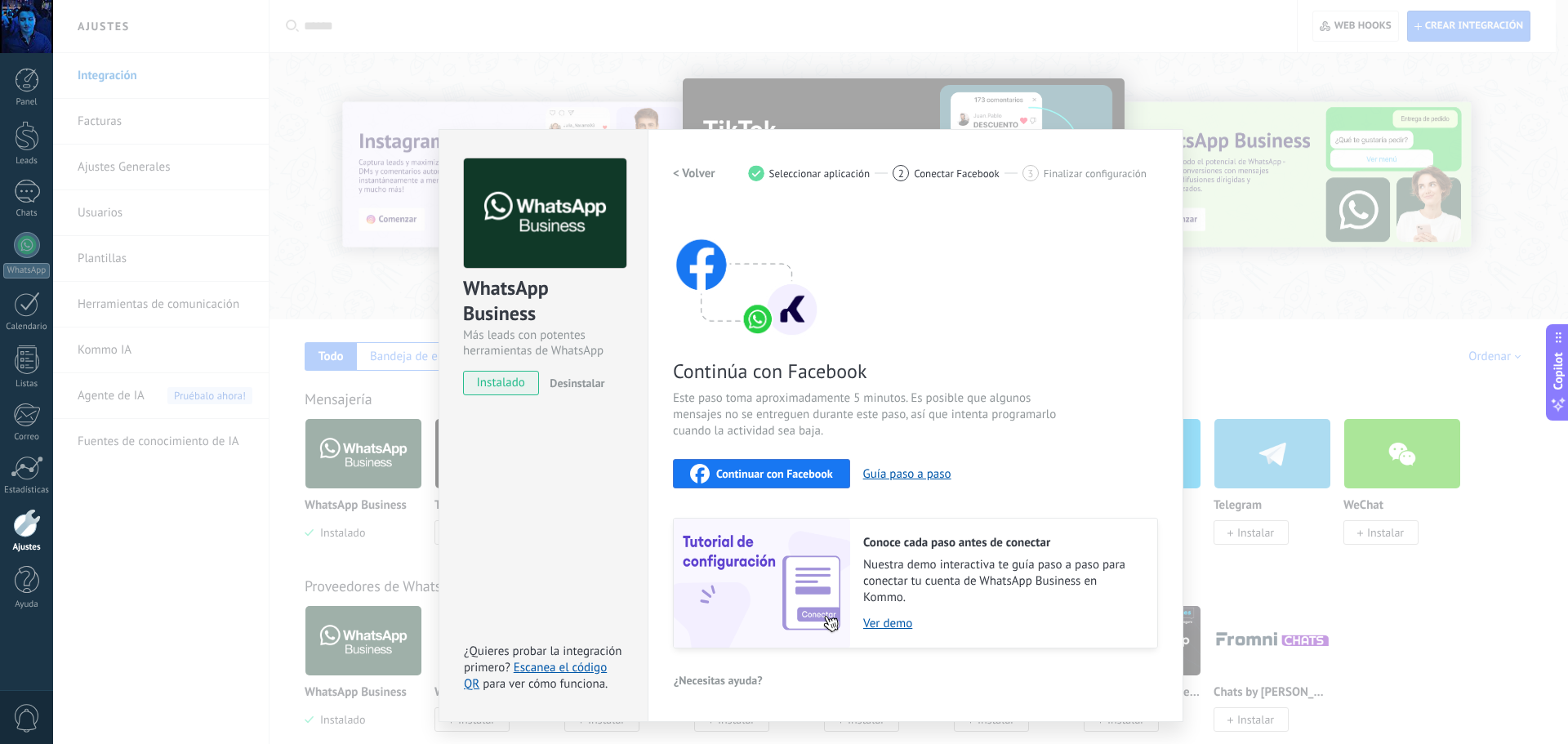
click at [811, 478] on span "Continuar con Facebook" at bounding box center [775, 473] width 116 height 11
